Goal: Find contact information: Find contact information

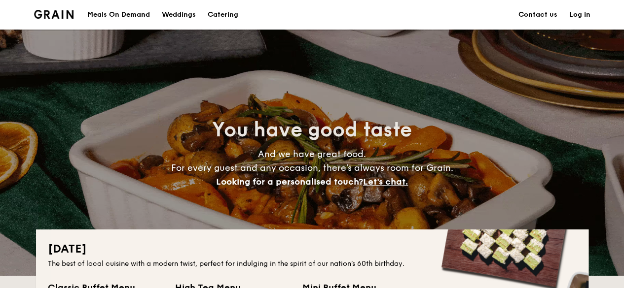
click at [548, 13] on link "Contact us" at bounding box center [537, 15] width 39 height 30
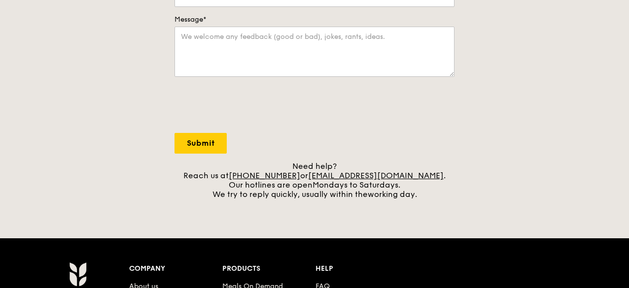
scroll to position [296, 0]
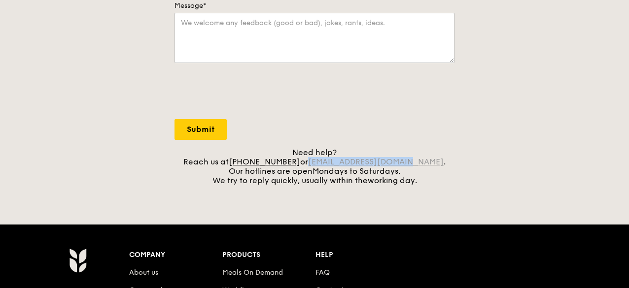
drag, startPoint x: 419, startPoint y: 163, endPoint x: 324, endPoint y: 162, distance: 94.7
click at [324, 162] on div "Need help? Reach us at [PHONE_NUMBER] or [EMAIL_ADDRESS][DOMAIN_NAME] . Our hot…" at bounding box center [315, 166] width 280 height 37
copy link "[EMAIL_ADDRESS][DOMAIN_NAME]"
click at [438, 206] on div "Grain logo Meals On Demand Weddings Catering Contact us Log in Contact us We lo…" at bounding box center [314, 101] width 629 height 795
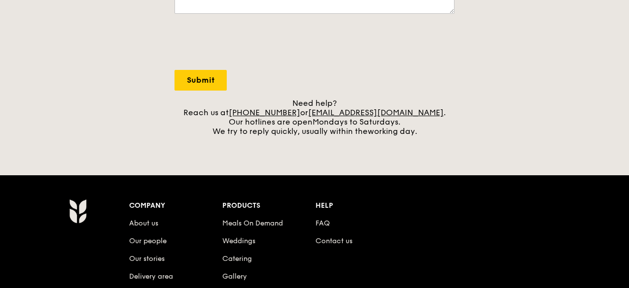
scroll to position [395, 0]
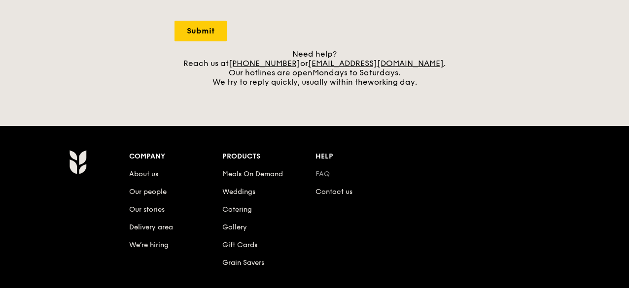
click at [324, 174] on link "FAQ" at bounding box center [323, 174] width 14 height 8
click at [345, 194] on link "Contact us" at bounding box center [334, 192] width 37 height 8
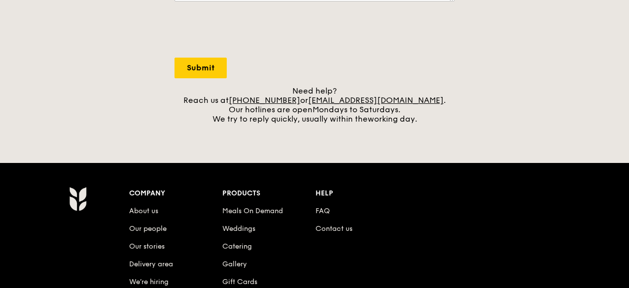
scroll to position [308, 0]
